Goal: Transaction & Acquisition: Purchase product/service

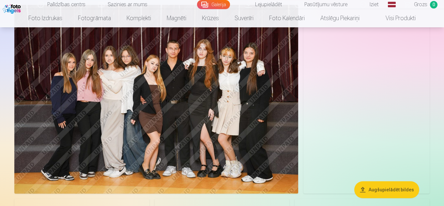
scroll to position [769, 0]
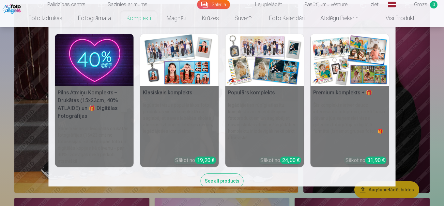
click at [104, 53] on img at bounding box center [94, 60] width 79 height 52
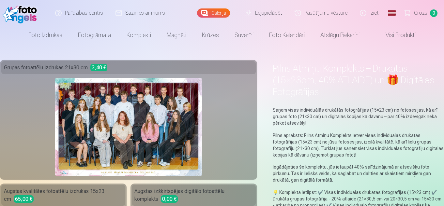
scroll to position [15, 0]
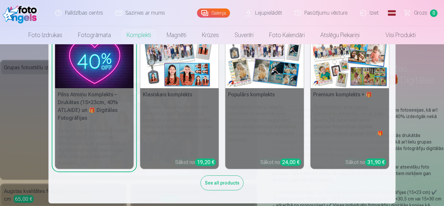
click at [176, 65] on img at bounding box center [179, 62] width 79 height 52
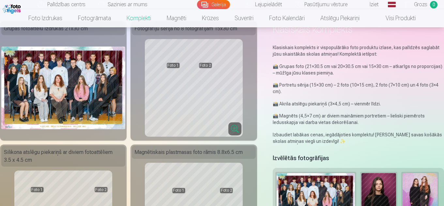
scroll to position [26, 0]
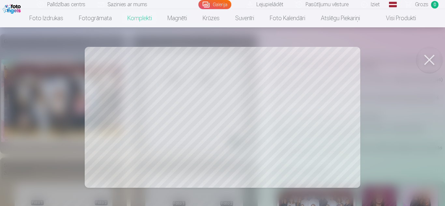
click at [213, 105] on div at bounding box center [222, 103] width 445 height 206
click at [174, 79] on div at bounding box center [222, 103] width 445 height 206
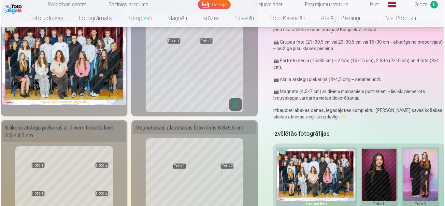
scroll to position [65, 0]
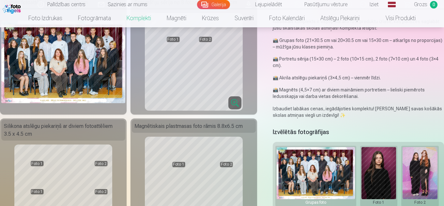
click at [370, 176] on button at bounding box center [378, 176] width 35 height 58
click at [370, 176] on button "Nomainiet foto" at bounding box center [378, 176] width 53 height 18
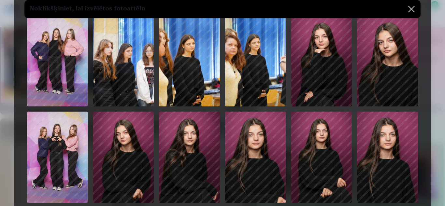
scroll to position [39, 0]
click at [328, 100] on img at bounding box center [321, 61] width 61 height 91
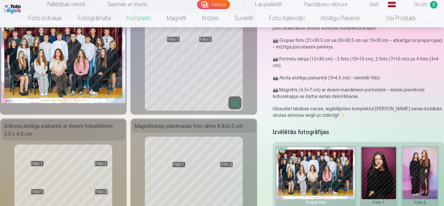
click at [423, 170] on button at bounding box center [419, 176] width 35 height 58
click at [423, 175] on button "Nomainiet foto" at bounding box center [415, 176] width 53 height 18
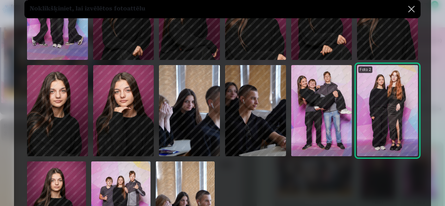
scroll to position [170, 0]
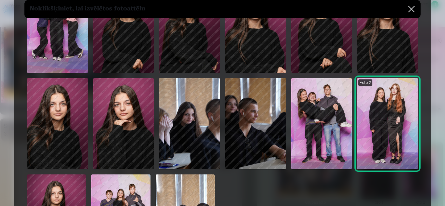
click at [125, 160] on img at bounding box center [123, 123] width 61 height 91
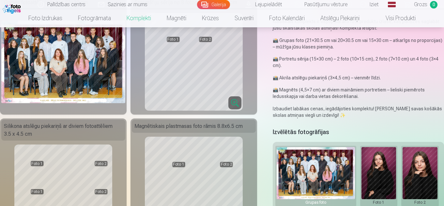
click at [376, 179] on button at bounding box center [378, 176] width 35 height 58
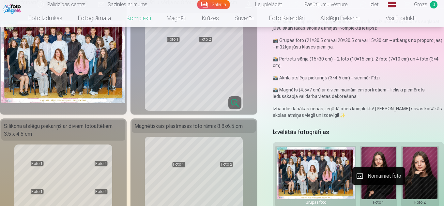
click at [376, 179] on button "Nomainiet foto" at bounding box center [378, 176] width 53 height 18
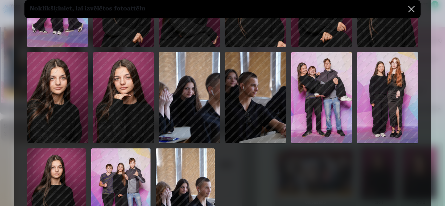
scroll to position [209, 0]
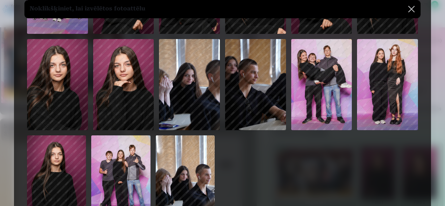
click at [117, 117] on img at bounding box center [123, 84] width 61 height 91
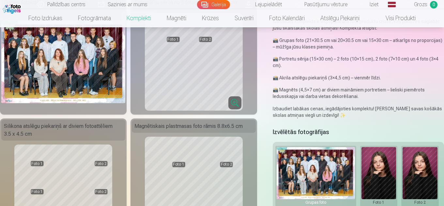
click at [417, 166] on button at bounding box center [419, 176] width 35 height 58
click at [419, 178] on button "Nomainiet foto" at bounding box center [415, 176] width 53 height 18
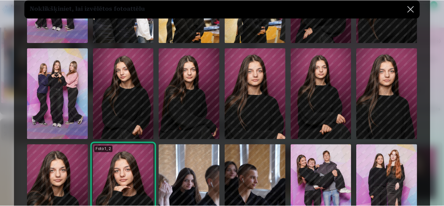
scroll to position [104, 0]
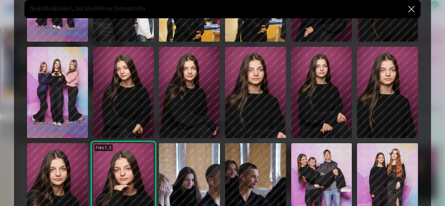
click at [135, 74] on img at bounding box center [123, 92] width 61 height 91
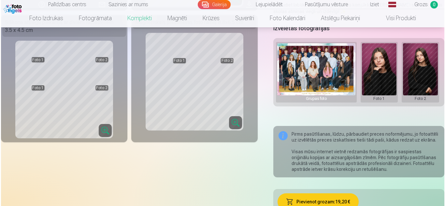
scroll to position [170, 0]
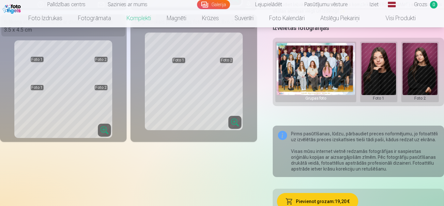
click at [330, 202] on button "Pievienot grozam : 19,20 €" at bounding box center [318, 201] width 82 height 17
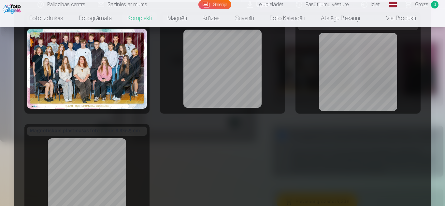
scroll to position [0, 0]
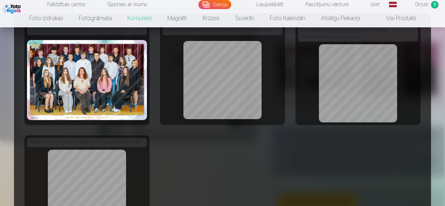
click at [263, 98] on div at bounding box center [223, 80] width 120 height 85
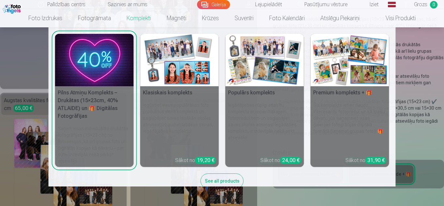
scroll to position [91, 0]
click at [176, 72] on img at bounding box center [179, 60] width 79 height 52
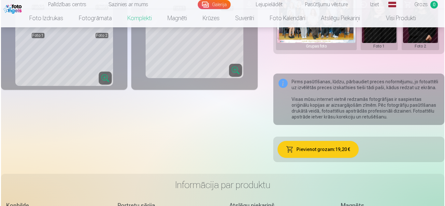
scroll to position [235, 0]
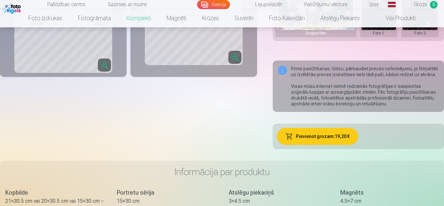
click at [305, 140] on button "Pievienot grozam : 19,20 €" at bounding box center [318, 136] width 82 height 17
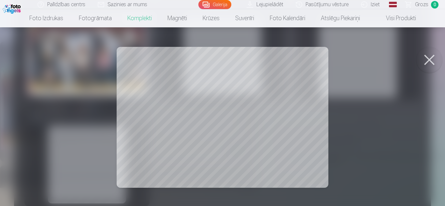
scroll to position [18, 0]
click at [299, 100] on div at bounding box center [222, 103] width 445 height 206
click at [221, 115] on div at bounding box center [222, 103] width 445 height 206
click at [427, 56] on button at bounding box center [430, 60] width 26 height 26
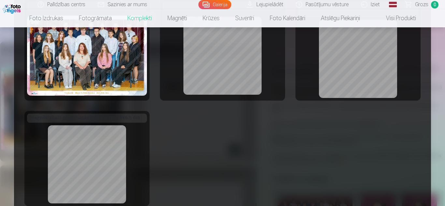
click at [439, 118] on div at bounding box center [222, 103] width 445 height 206
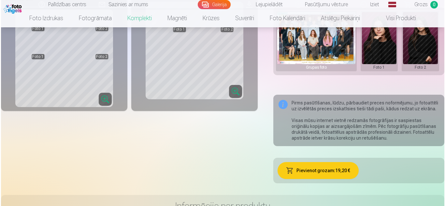
scroll to position [209, 0]
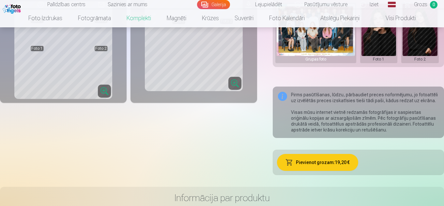
click at [319, 162] on button "Pievienot grozam : 19,20 €" at bounding box center [318, 162] width 82 height 17
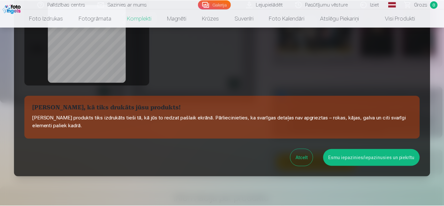
scroll to position [168, 0]
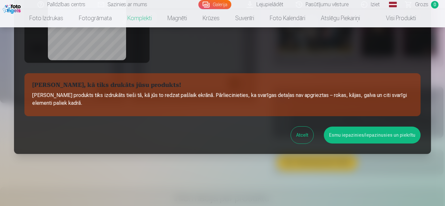
click at [392, 136] on button "Esmu iepazinies/iepazinusies un piekrītu" at bounding box center [372, 135] width 97 height 17
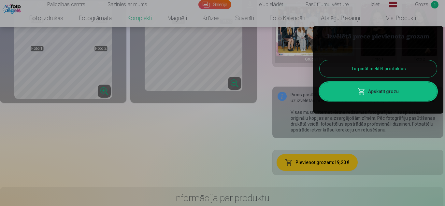
click at [391, 94] on link "Apskatīt grozu" at bounding box center [378, 91] width 117 height 18
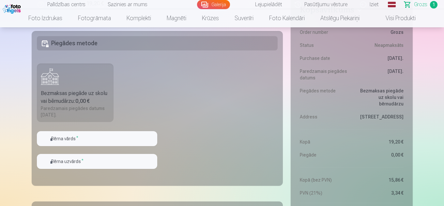
scroll to position [209, 0]
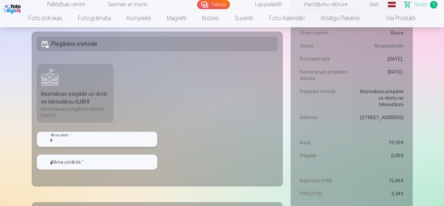
click at [126, 143] on input "text" at bounding box center [97, 139] width 120 height 15
type input "*"
type input "**********"
click at [185, 143] on fieldset "**********" at bounding box center [157, 109] width 251 height 155
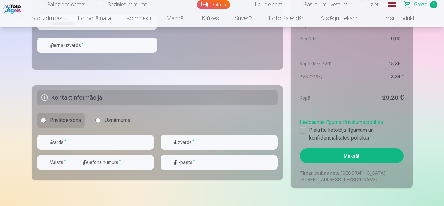
scroll to position [326, 0]
click at [88, 145] on input "text" at bounding box center [95, 142] width 117 height 15
type input "**********"
type input "********"
click at [74, 162] on div "button" at bounding box center [74, 162] width 8 height 8
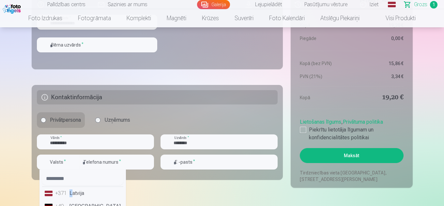
drag, startPoint x: 74, startPoint y: 196, endPoint x: 69, endPoint y: 189, distance: 7.7
click at [69, 189] on li "+371 Latvija" at bounding box center [82, 193] width 81 height 13
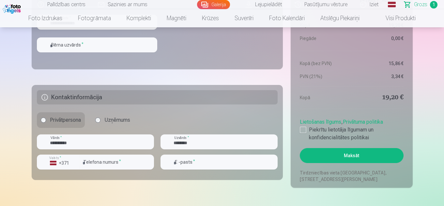
click at [102, 162] on input "number" at bounding box center [116, 162] width 75 height 15
type input "********"
click at [203, 160] on input "email" at bounding box center [218, 162] width 117 height 15
type input "**********"
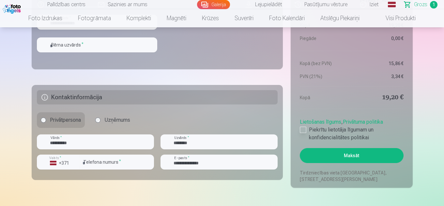
click at [301, 128] on div at bounding box center [303, 130] width 7 height 7
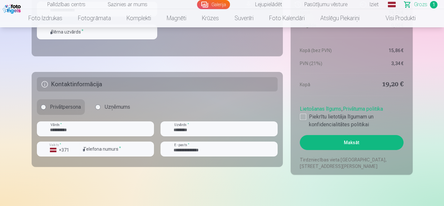
click at [361, 145] on button "Maksāt" at bounding box center [351, 142] width 103 height 15
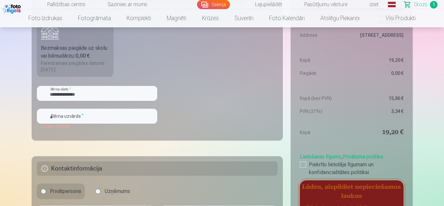
scroll to position [235, 0]
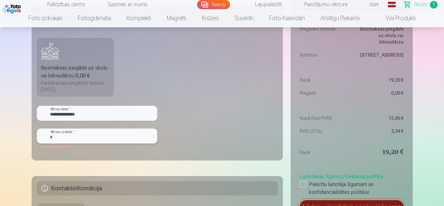
click at [65, 143] on input "text" at bounding box center [97, 136] width 120 height 15
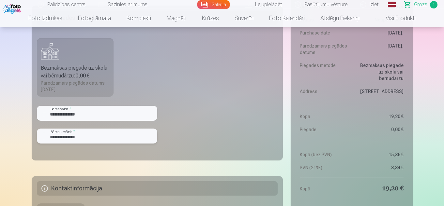
type input "**********"
click at [206, 130] on fieldset "**********" at bounding box center [157, 83] width 251 height 155
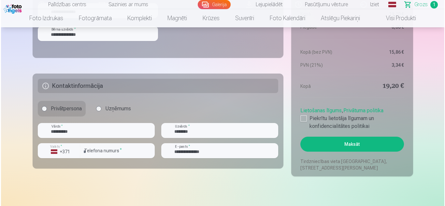
scroll to position [339, 0]
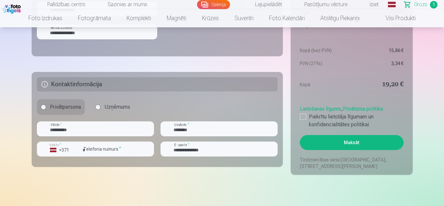
click at [341, 145] on button "Maksāt" at bounding box center [351, 142] width 103 height 15
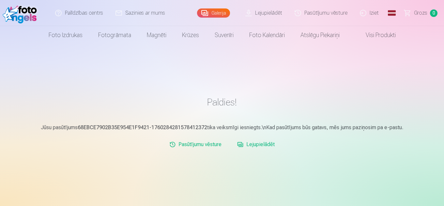
click at [376, 9] on link "Iziet" at bounding box center [369, 13] width 31 height 26
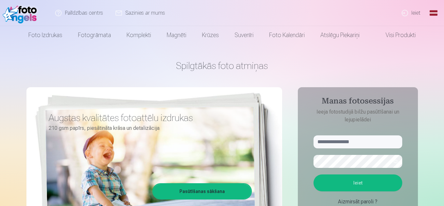
click at [408, 17] on link "Ieiet" at bounding box center [410, 13] width 31 height 26
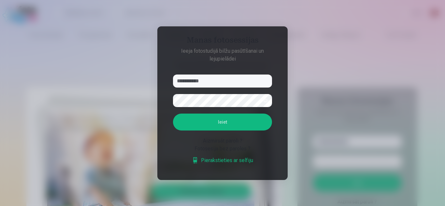
type input "**********"
click at [173, 114] on button "Ieiet" at bounding box center [222, 122] width 99 height 17
